Goal: Task Accomplishment & Management: Use online tool/utility

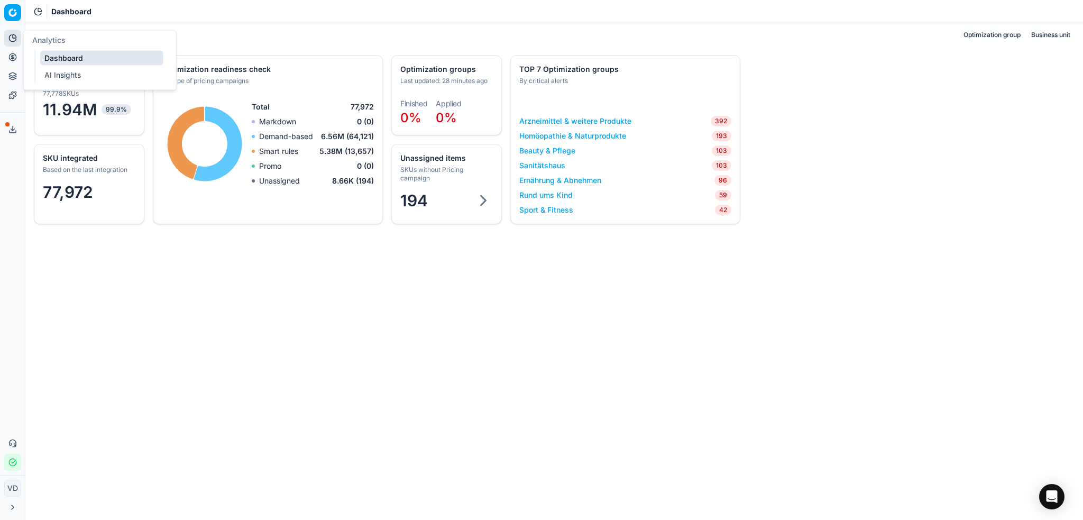
click at [11, 34] on icon at bounding box center [12, 38] width 8 height 8
click at [1, 58] on div "Analytics Pricing Product portfolio Templates" at bounding box center [12, 66] width 25 height 83
click at [2, 58] on div "Analytics Pricing Product portfolio Templates" at bounding box center [12, 66] width 25 height 83
click at [17, 59] on button "Pricing" at bounding box center [12, 57] width 17 height 17
click at [71, 83] on link "Optimization groups" at bounding box center [101, 76] width 123 height 15
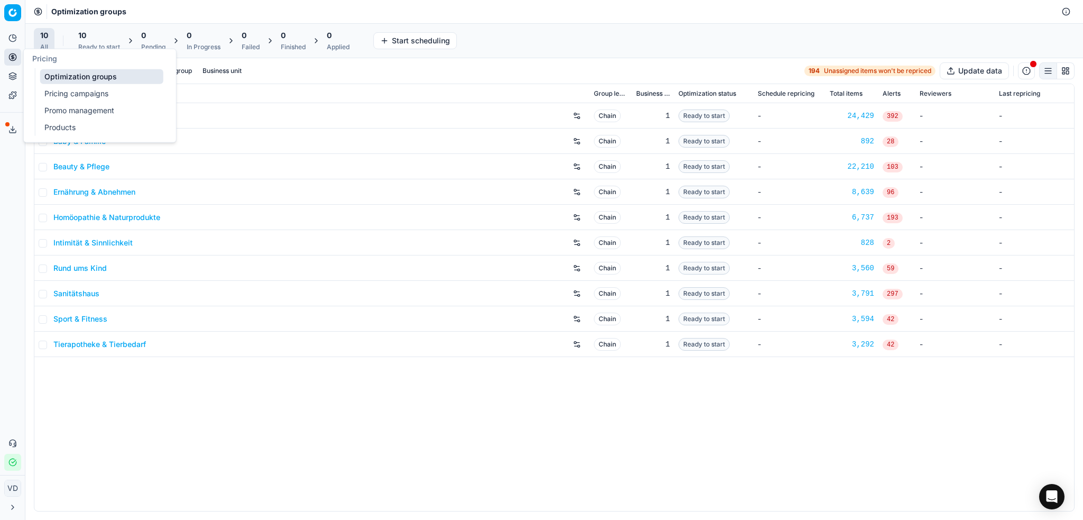
click at [54, 91] on link "Pricing campaigns" at bounding box center [101, 93] width 123 height 15
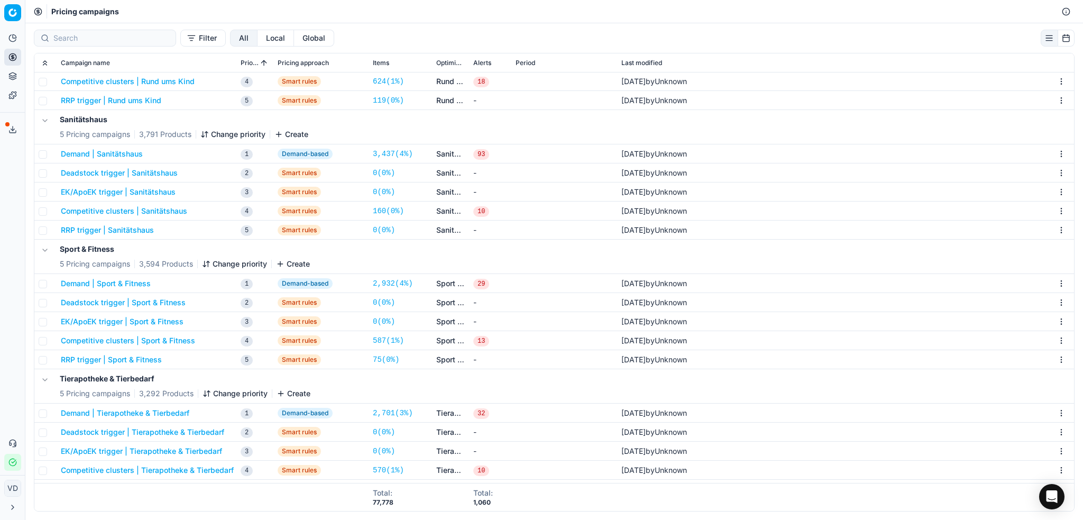
scroll to position [1002, 0]
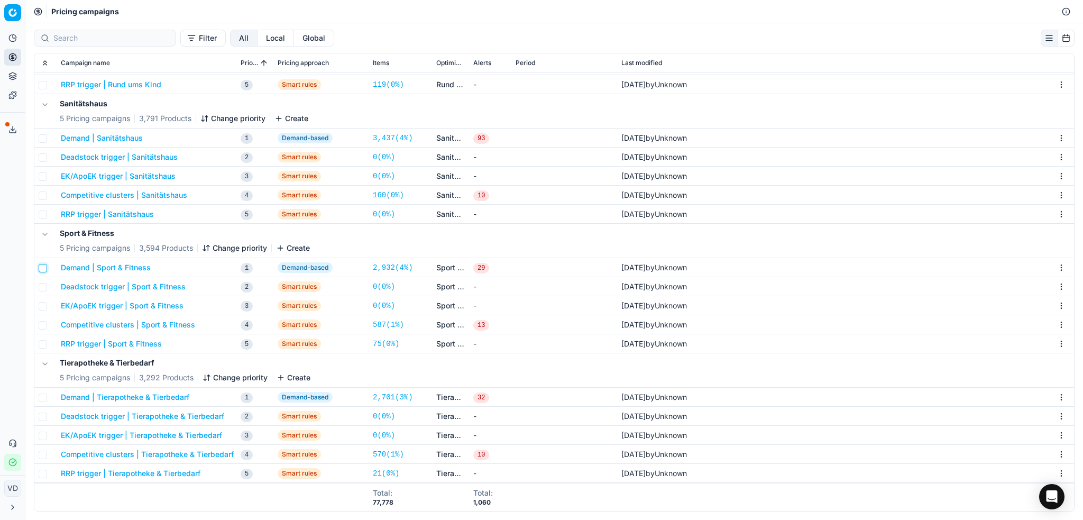
click at [44, 269] on input "checkbox" at bounding box center [43, 268] width 8 height 8
checkbox input "false"
click at [108, 266] on button "Demand | Sport & Fitness" at bounding box center [106, 267] width 90 height 11
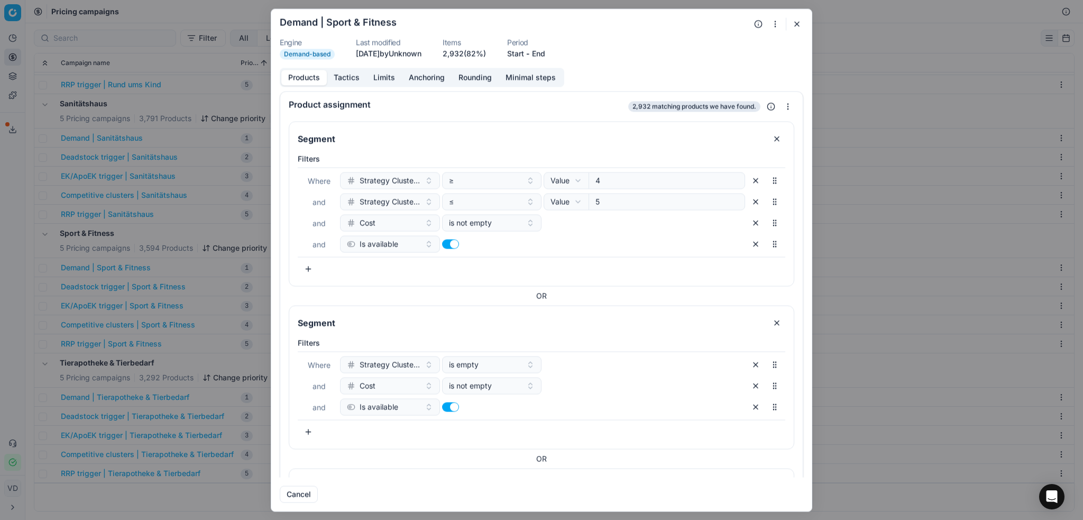
click at [312, 275] on button "button" at bounding box center [308, 268] width 21 height 17
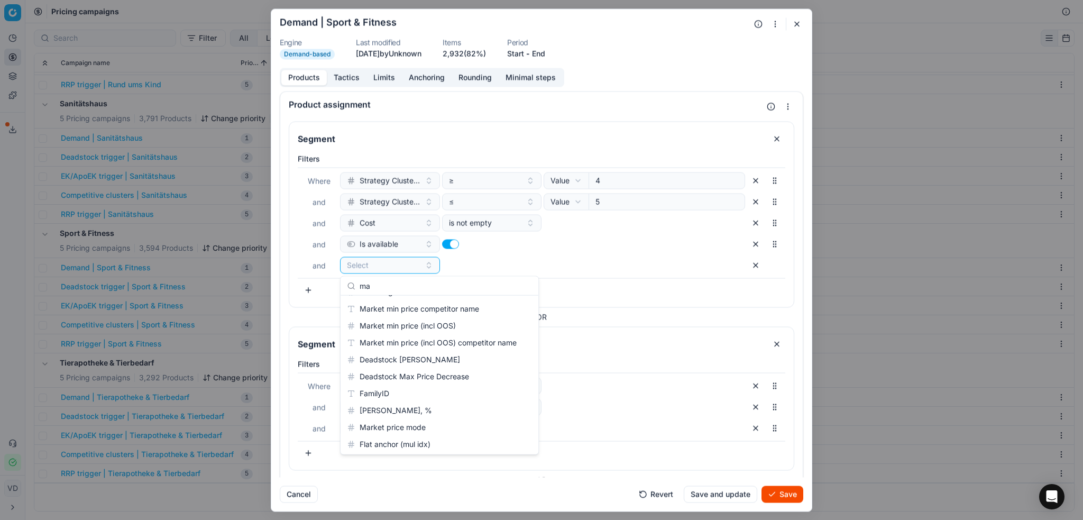
type input "m"
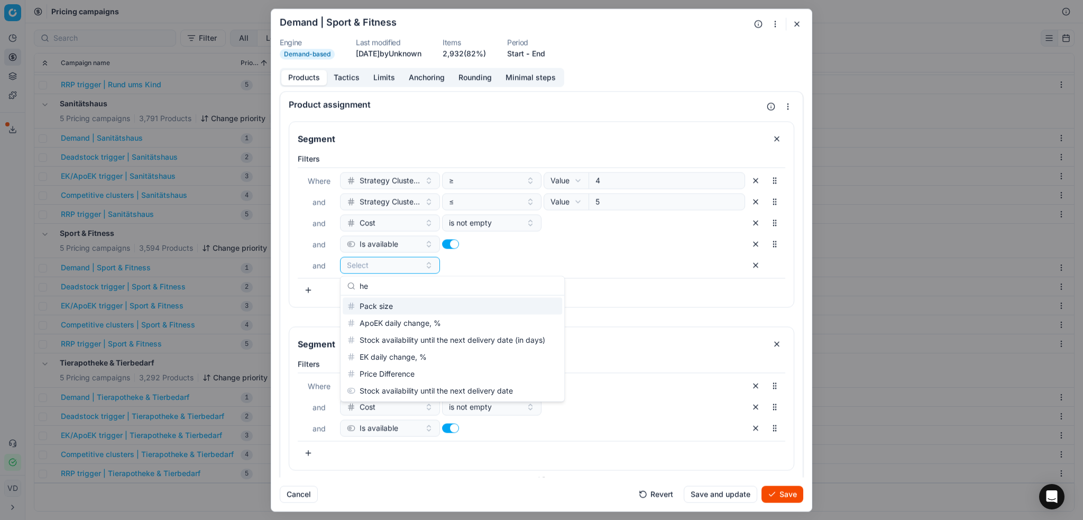
type input "h"
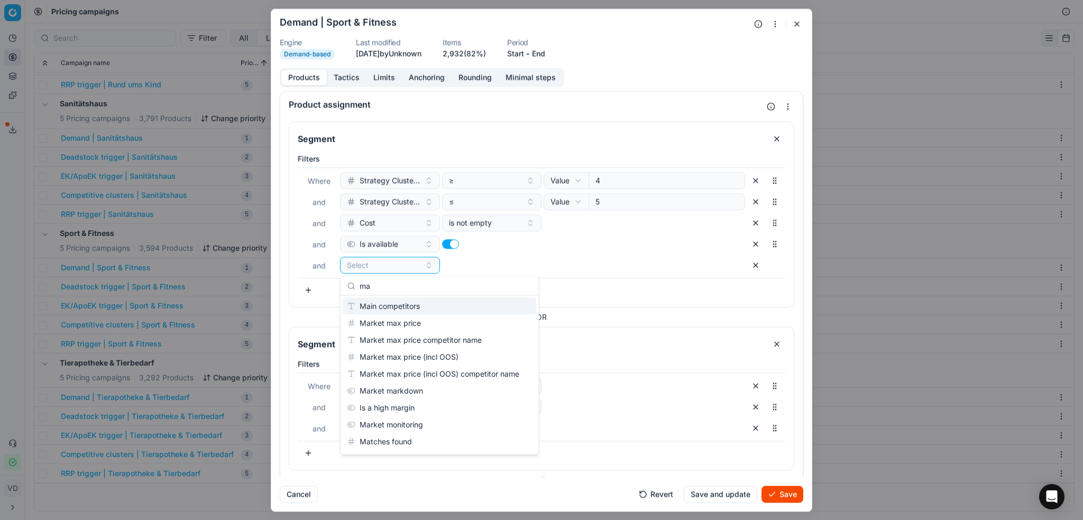
scroll to position [217, 0]
type input "m"
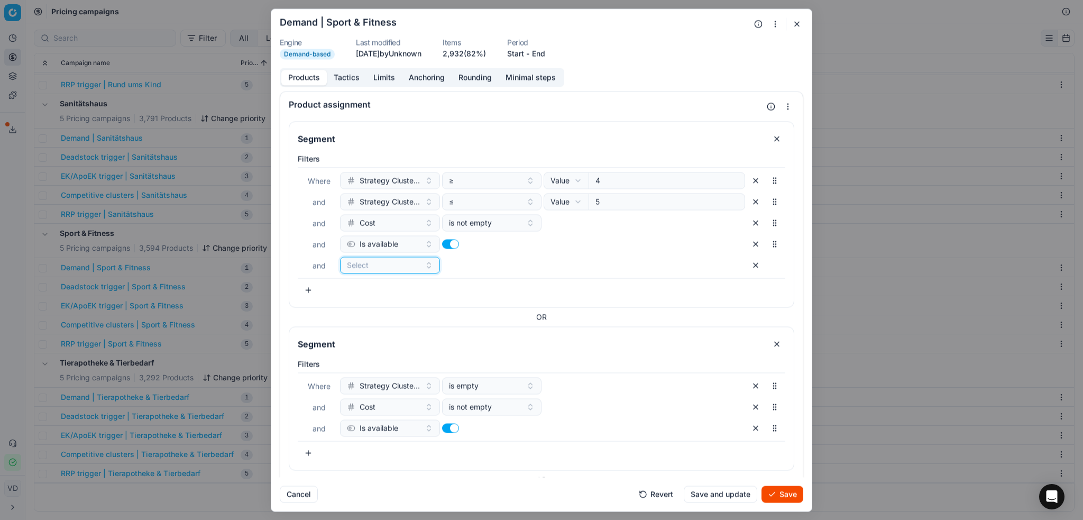
click at [801, 24] on button "button" at bounding box center [797, 23] width 13 height 13
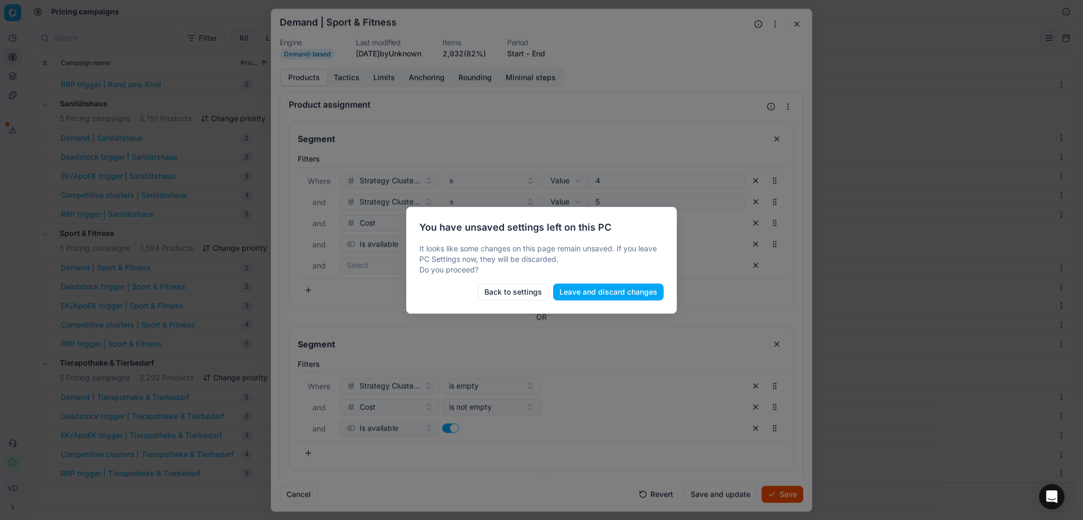
click at [619, 289] on button "Leave and discard changes" at bounding box center [608, 292] width 111 height 17
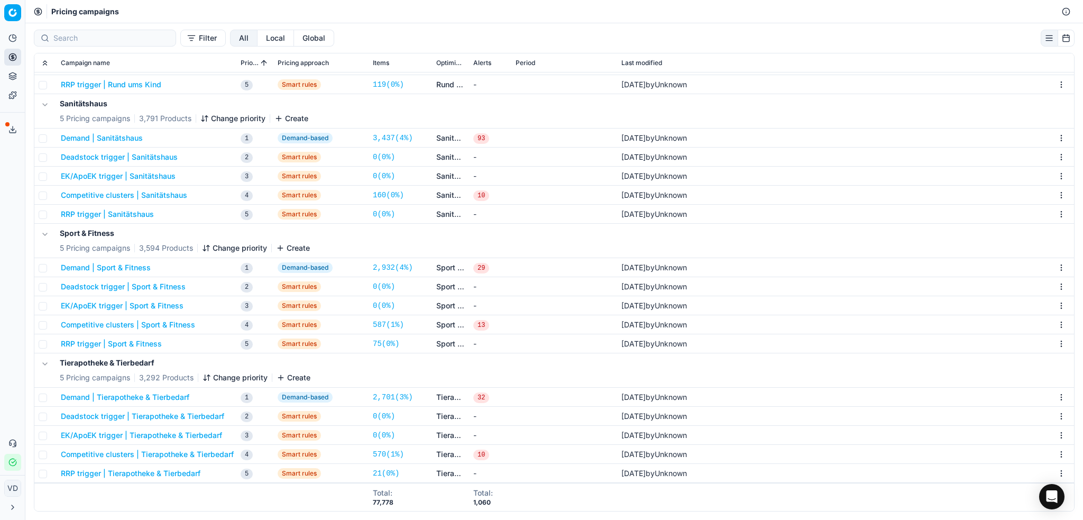
click at [114, 139] on button "Demand | Sanitätshaus" at bounding box center [102, 138] width 82 height 11
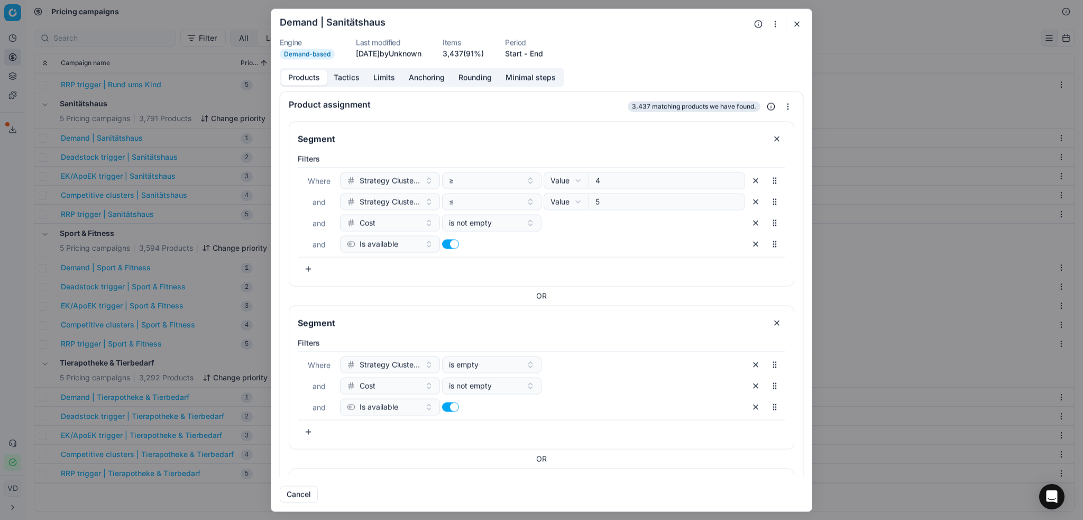
click at [346, 79] on button "Tactics" at bounding box center [347, 77] width 40 height 15
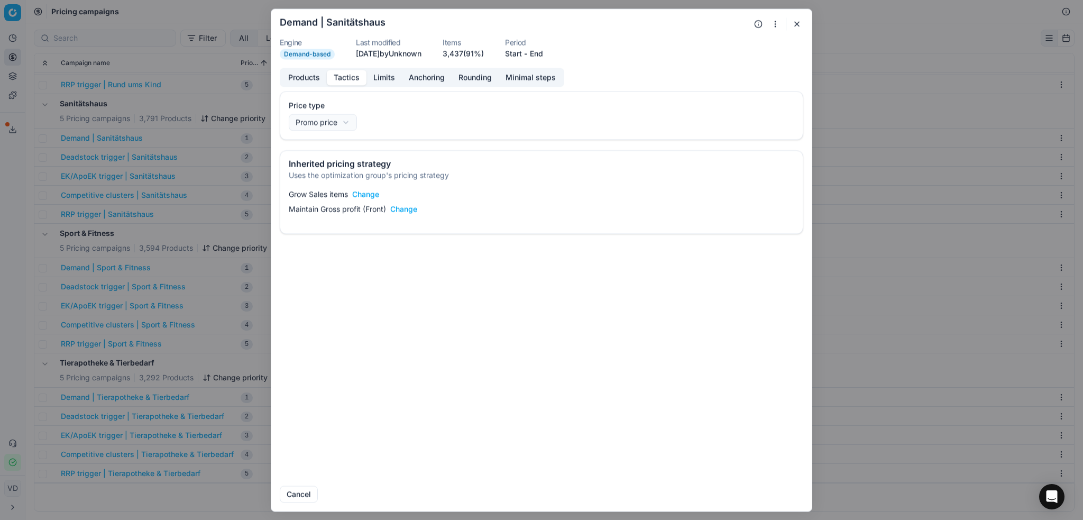
click at [377, 77] on button "Limits" at bounding box center [384, 77] width 35 height 15
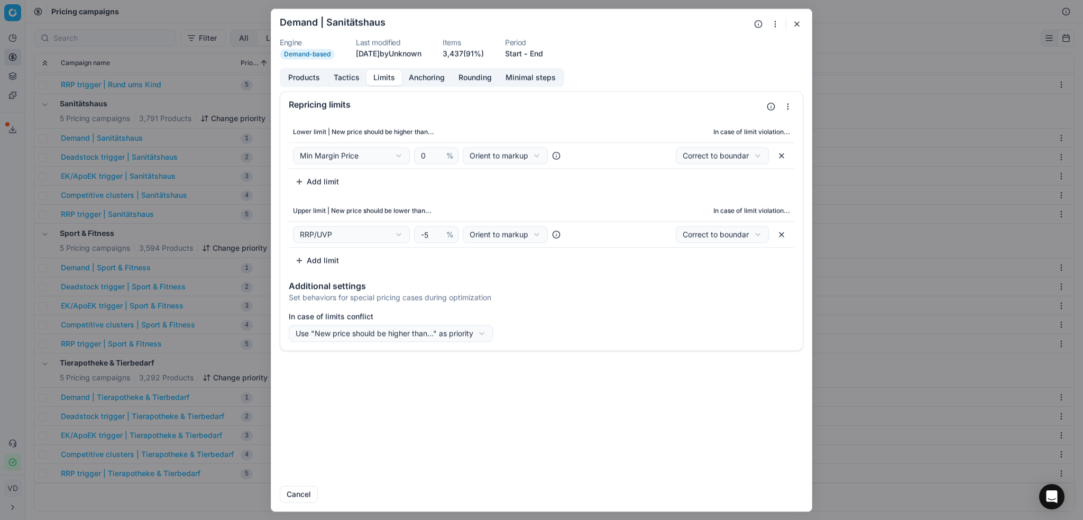
click at [316, 250] on div "Upper limit | New price should be lower than... In case of limit violation... R…" at bounding box center [542, 234] width 506 height 69
click at [316, 254] on button "Add limit" at bounding box center [317, 260] width 57 height 17
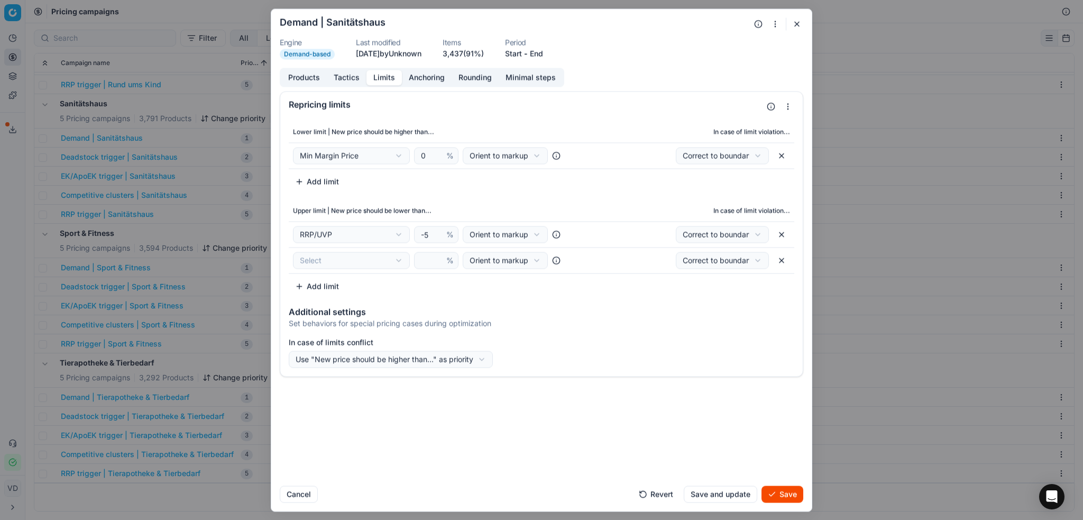
click at [329, 258] on div "We are saving PC settings. Please wait, it should take a few minutes Demand | S…" at bounding box center [541, 260] width 1083 height 520
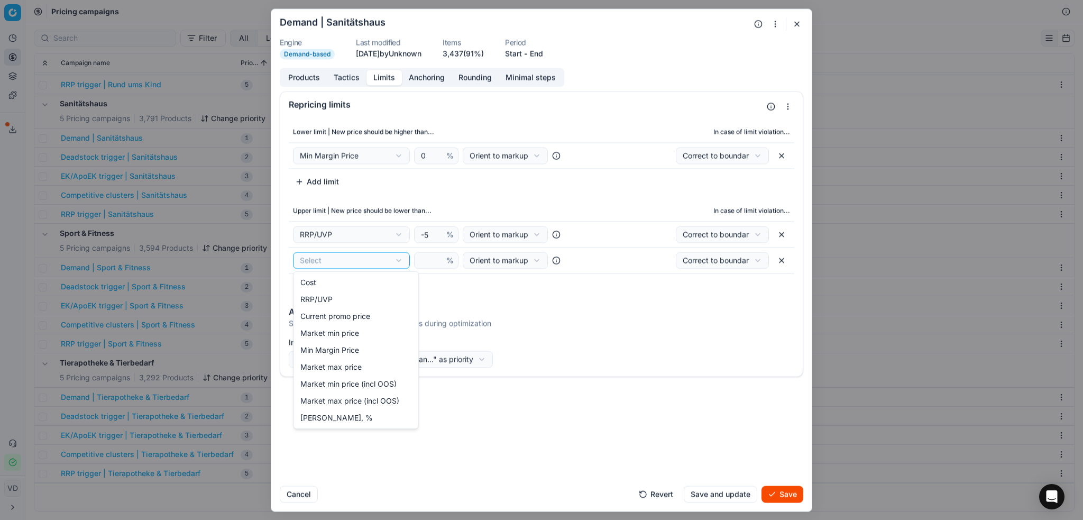
click at [329, 258] on div "We are saving PC settings. Please wait, it should take a few minutes Demand | S…" at bounding box center [541, 260] width 1083 height 520
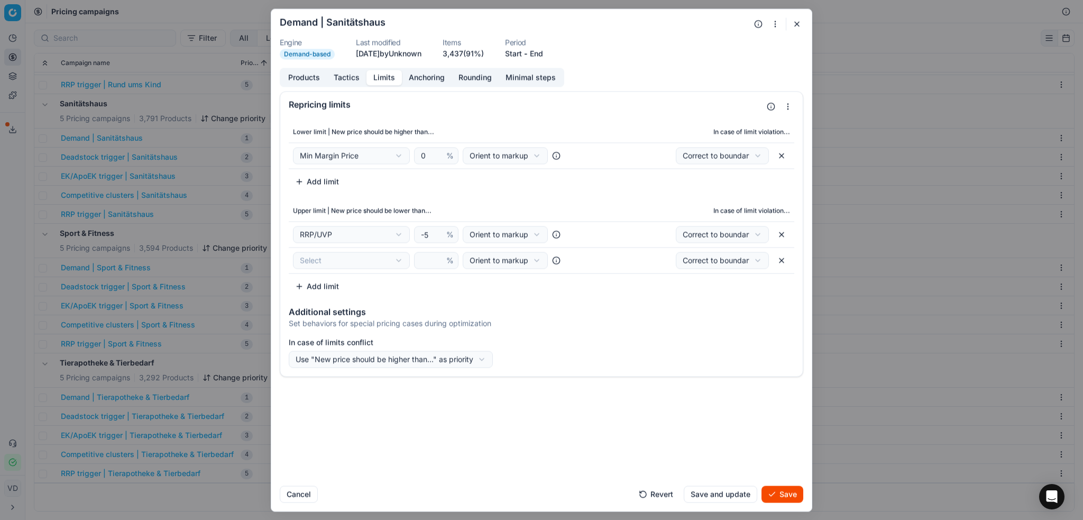
click at [373, 262] on div "We are saving PC settings. Please wait, it should take a few minutes Demand | S…" at bounding box center [541, 260] width 1083 height 520
click at [562, 308] on div "We are saving PC settings. Please wait, it should take a few minutes Demand | S…" at bounding box center [541, 260] width 1083 height 520
